Goal: Task Accomplishment & Management: Use online tool/utility

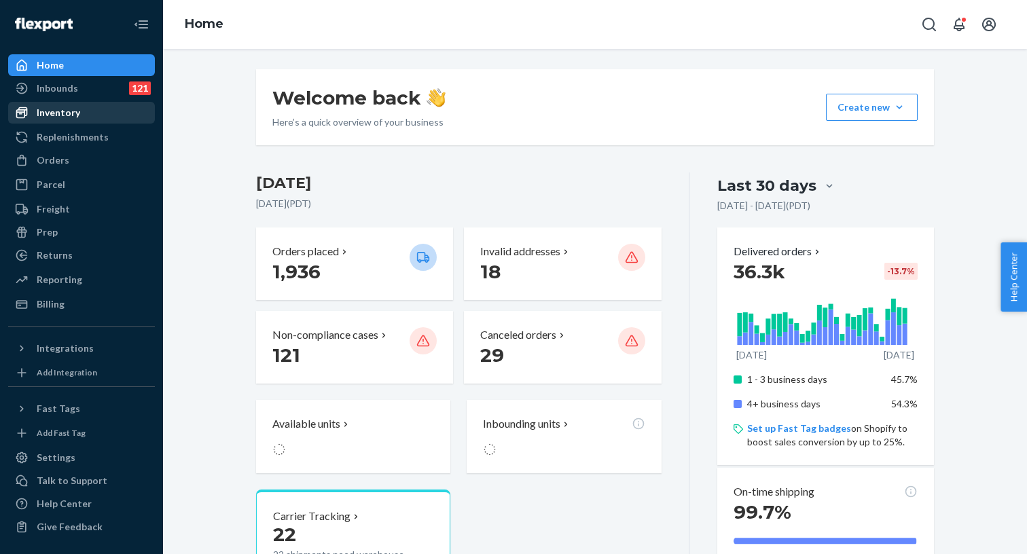
click at [82, 116] on div "Inventory" at bounding box center [82, 112] width 144 height 19
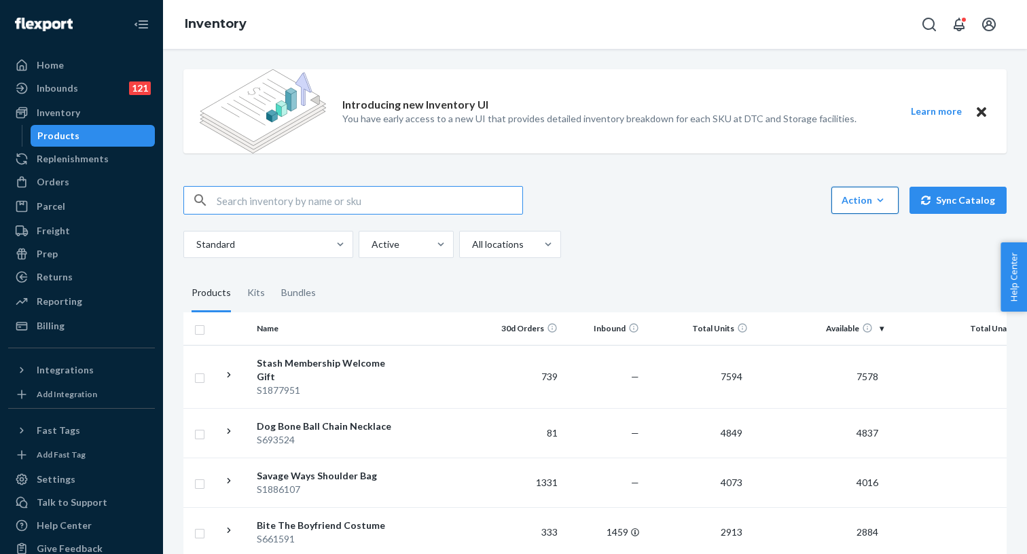
click at [865, 201] on div "Action" at bounding box center [865, 201] width 47 height 14
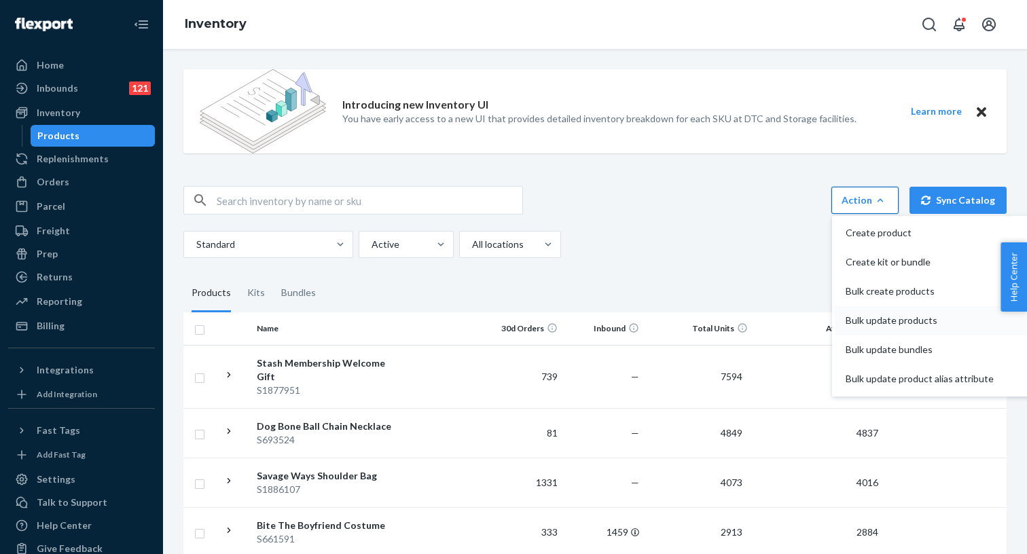
click at [874, 321] on span "Bulk update products" at bounding box center [920, 321] width 148 height 10
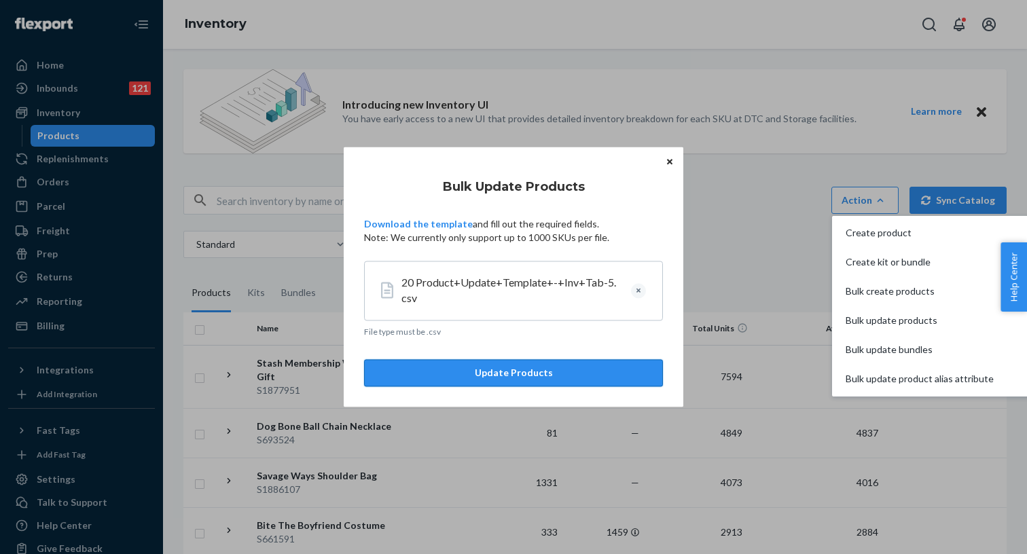
click at [505, 374] on button "Update Products" at bounding box center [513, 373] width 299 height 27
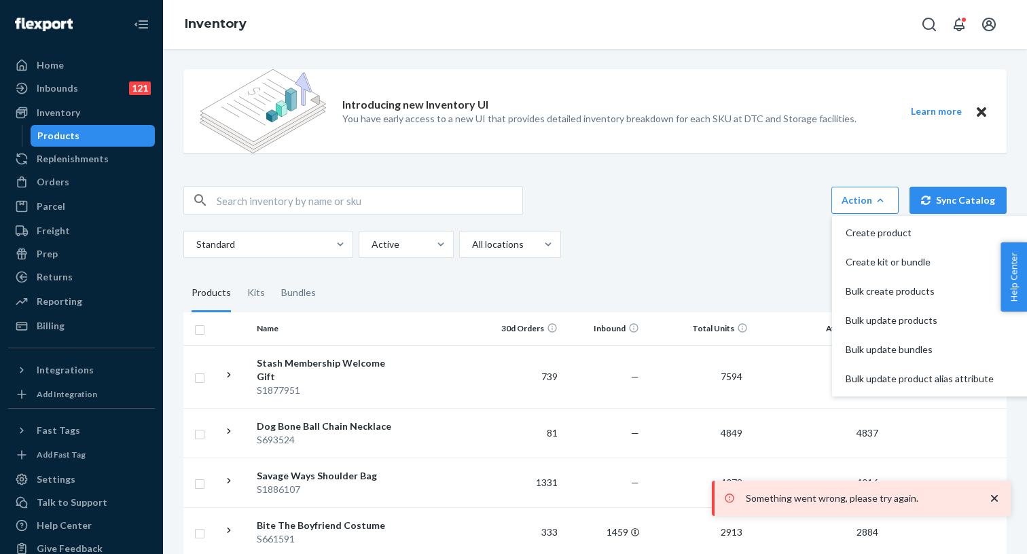
click at [920, 501] on p "Something went wrong, please try again." at bounding box center [860, 499] width 228 height 14
click at [995, 501] on icon "close toast" at bounding box center [995, 499] width 14 height 14
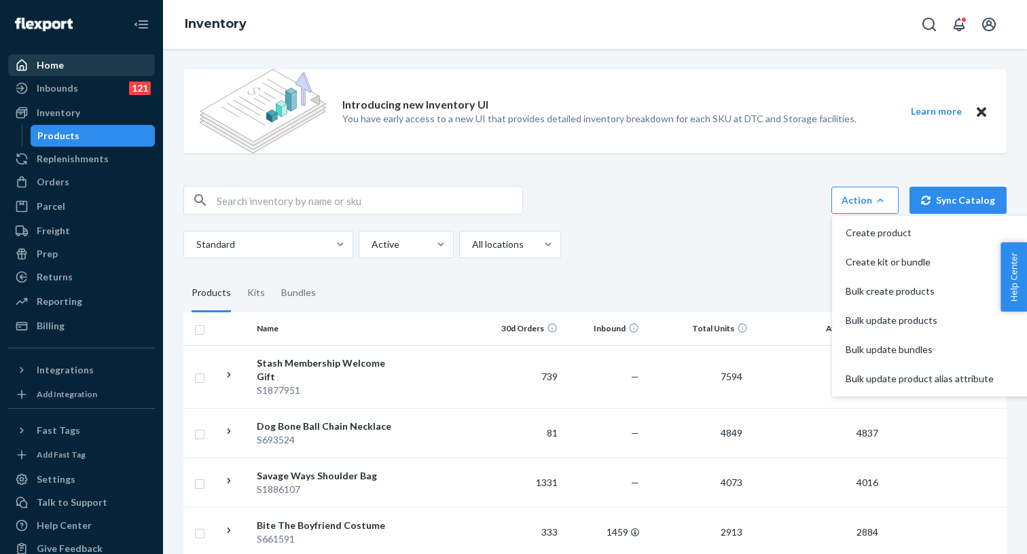
click at [56, 64] on div "Home" at bounding box center [50, 65] width 27 height 14
